Goal: Transaction & Acquisition: Purchase product/service

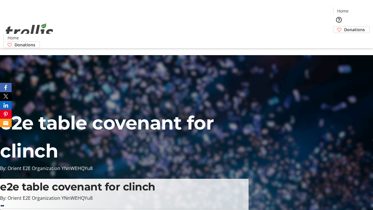
click at [356, 9] on span "Sign Up" at bounding box center [358, 8] width 17 height 7
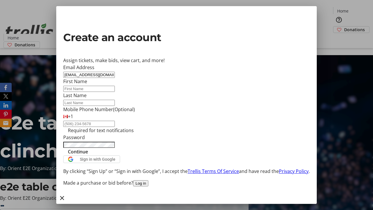
type input "[EMAIL_ADDRESS][DOMAIN_NAME]"
type input "Fern"
type input "Padberg"
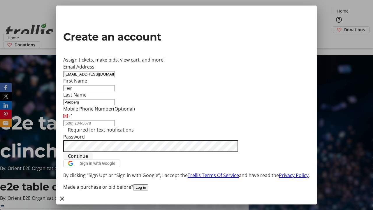
click at [88, 159] on span "Continue" at bounding box center [78, 155] width 20 height 7
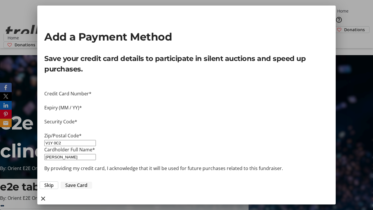
type input "V1Y 0C2"
click at [87, 181] on span "Save Card" at bounding box center [76, 184] width 22 height 7
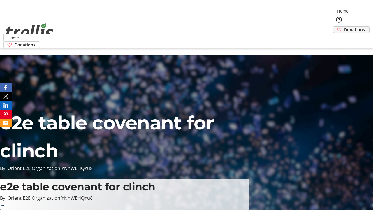
click at [344, 26] on span "Donations" at bounding box center [354, 29] width 21 height 6
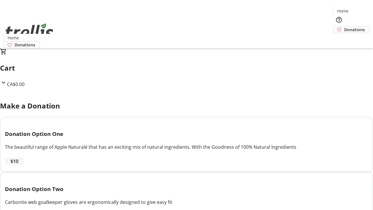
click at [18, 164] on span "$10" at bounding box center [14, 160] width 8 height 7
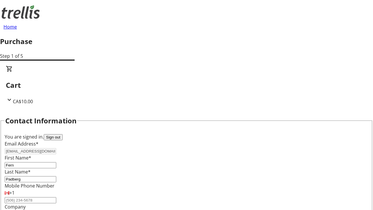
select select "CA"
type input "[STREET_ADDRESS][PERSON_NAME]"
type input "Kelowna"
select select "BC"
type input "Kelowna"
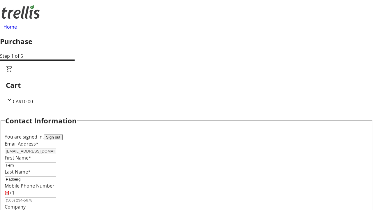
type input "V1Y 0C2"
